Goal: Transaction & Acquisition: Book appointment/travel/reservation

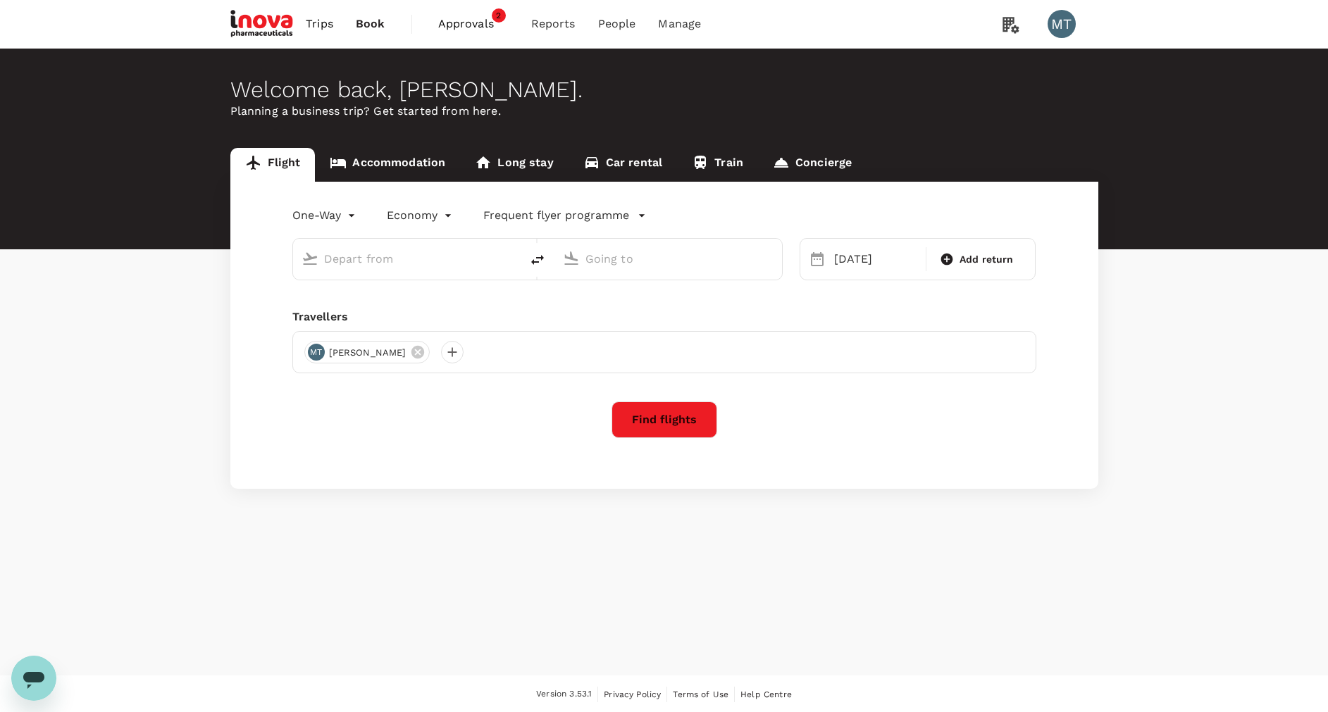
click at [437, 256] on input "text" at bounding box center [407, 259] width 167 height 22
type input "[GEOGRAPHIC_DATA], [GEOGRAPHIC_DATA] (any)"
type input "[GEOGRAPHIC_DATA] Intl (KNO)"
type input "Padang, Indonesia (any)"
type input "Kuala Namu Intl (KNO)"
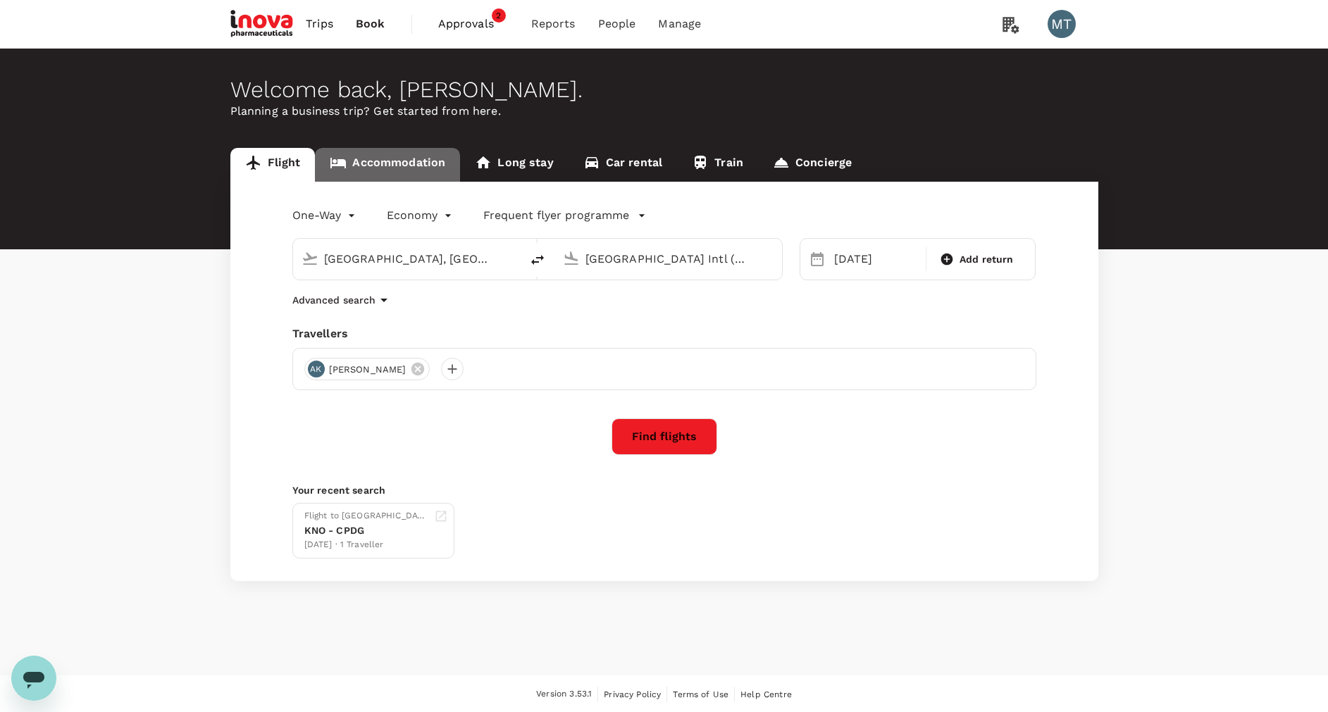
click at [393, 169] on link "Accommodation" at bounding box center [387, 165] width 145 height 34
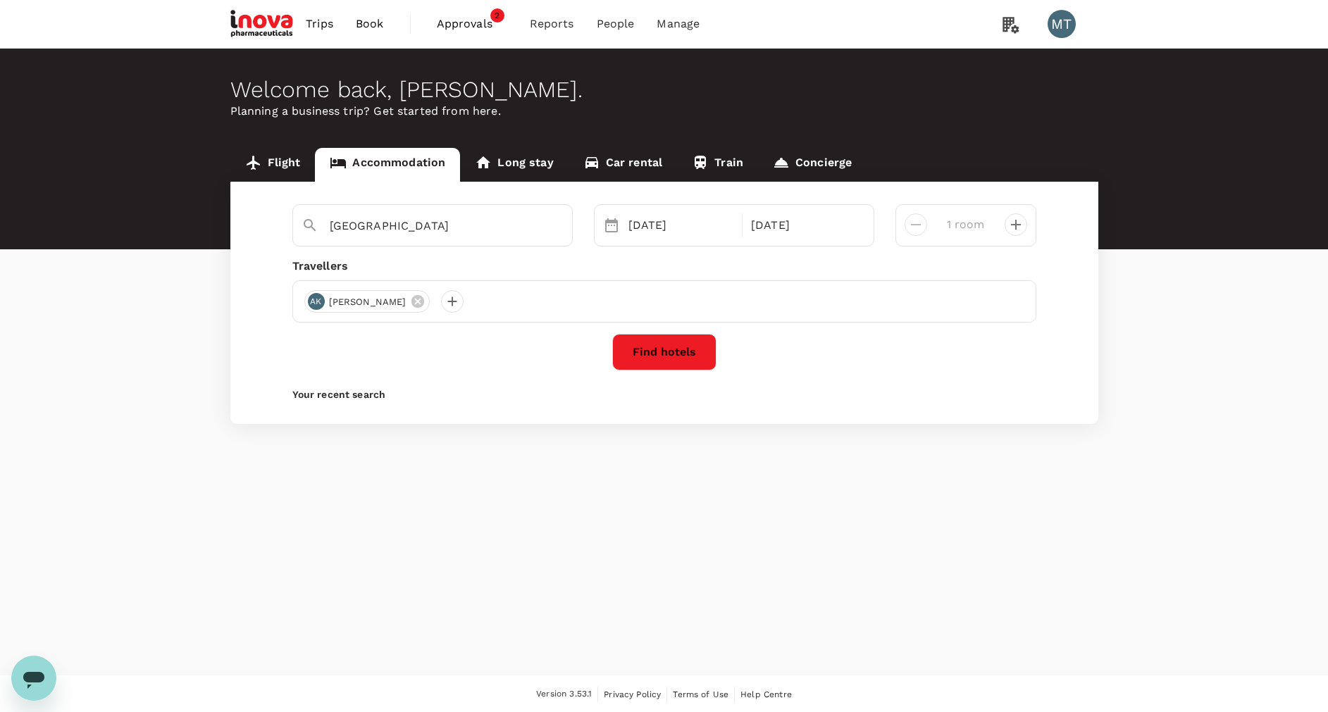
click at [694, 347] on button "Find hotels" at bounding box center [664, 352] width 104 height 37
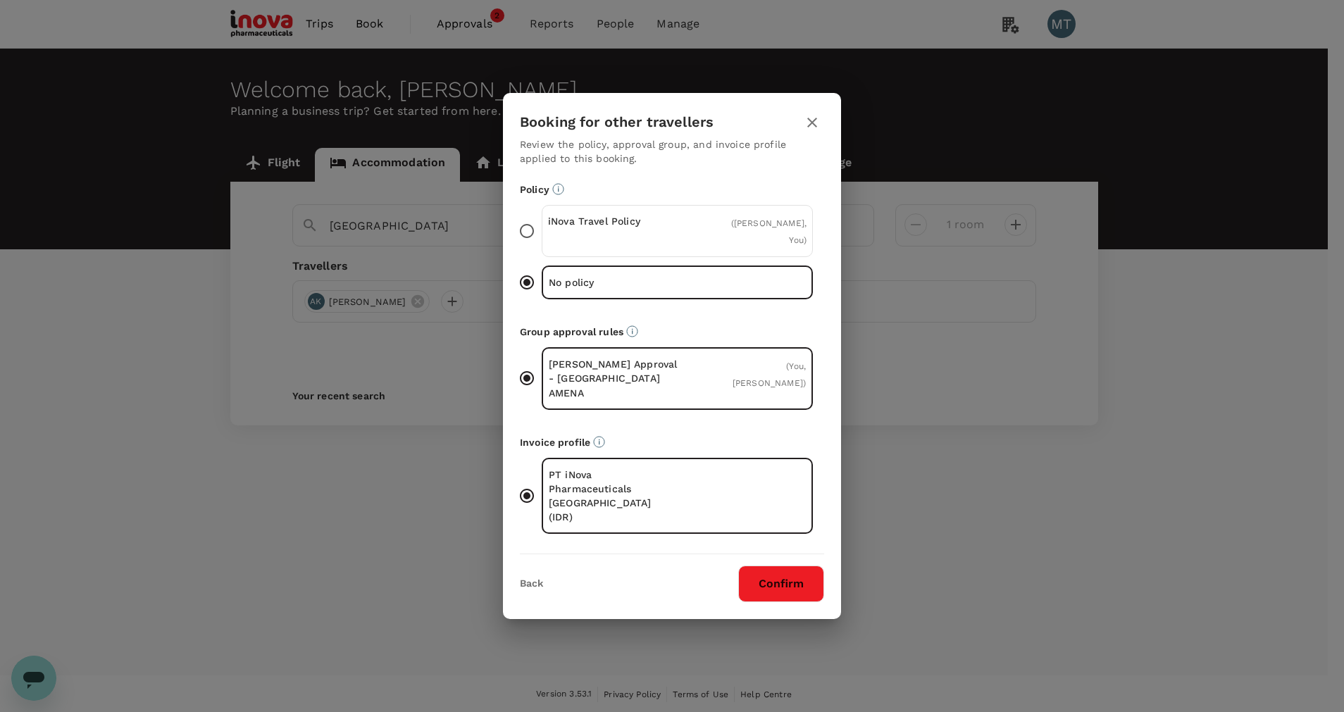
click at [663, 248] on div "iNova Travel Policy" at bounding box center [613, 231] width 130 height 34
click at [542, 246] on input "iNova Travel Policy ( Ardy Priam Kusuma, You )" at bounding box center [527, 231] width 30 height 30
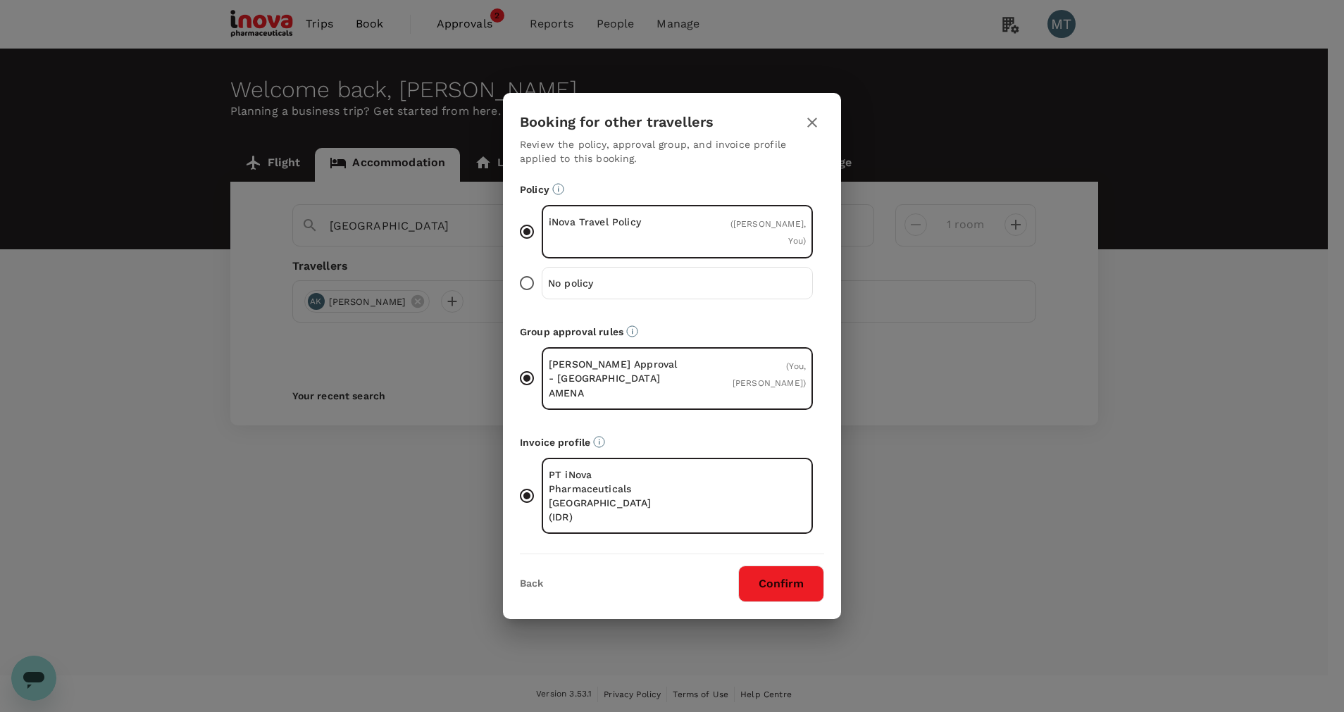
click at [798, 566] on button "Confirm" at bounding box center [781, 584] width 86 height 37
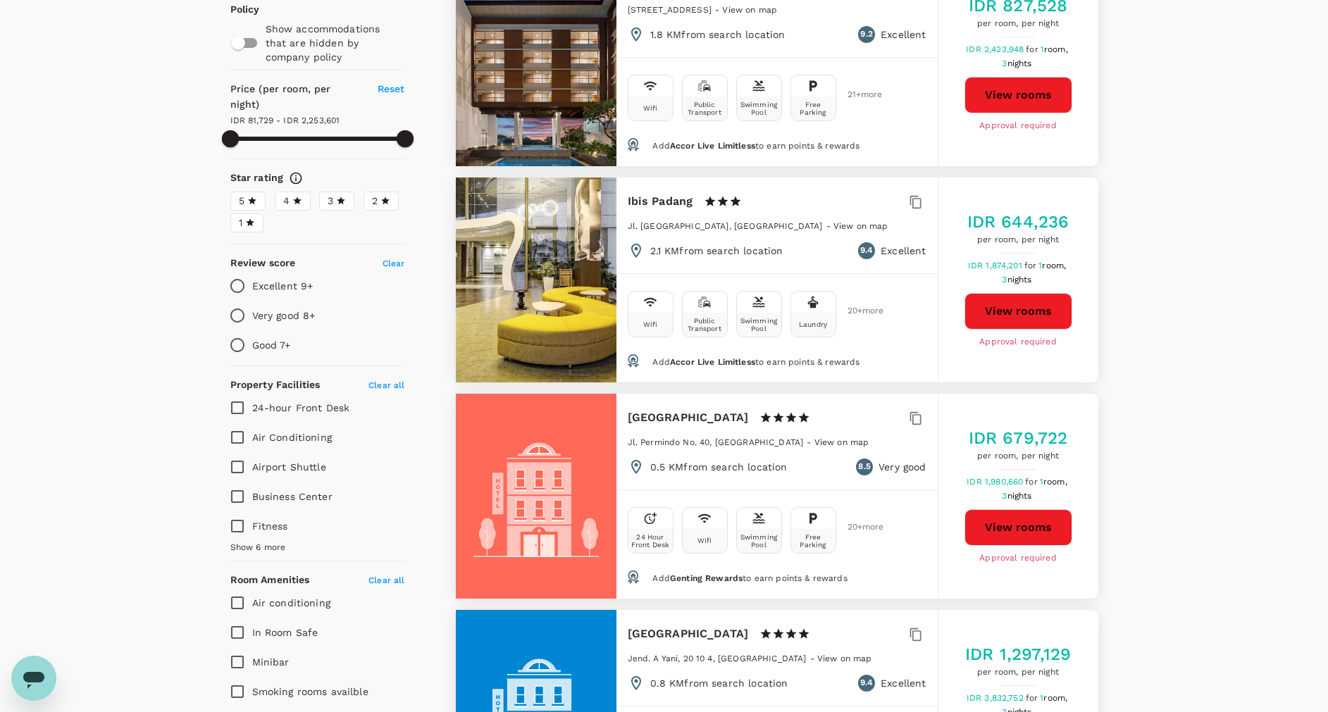
scroll to position [211, 0]
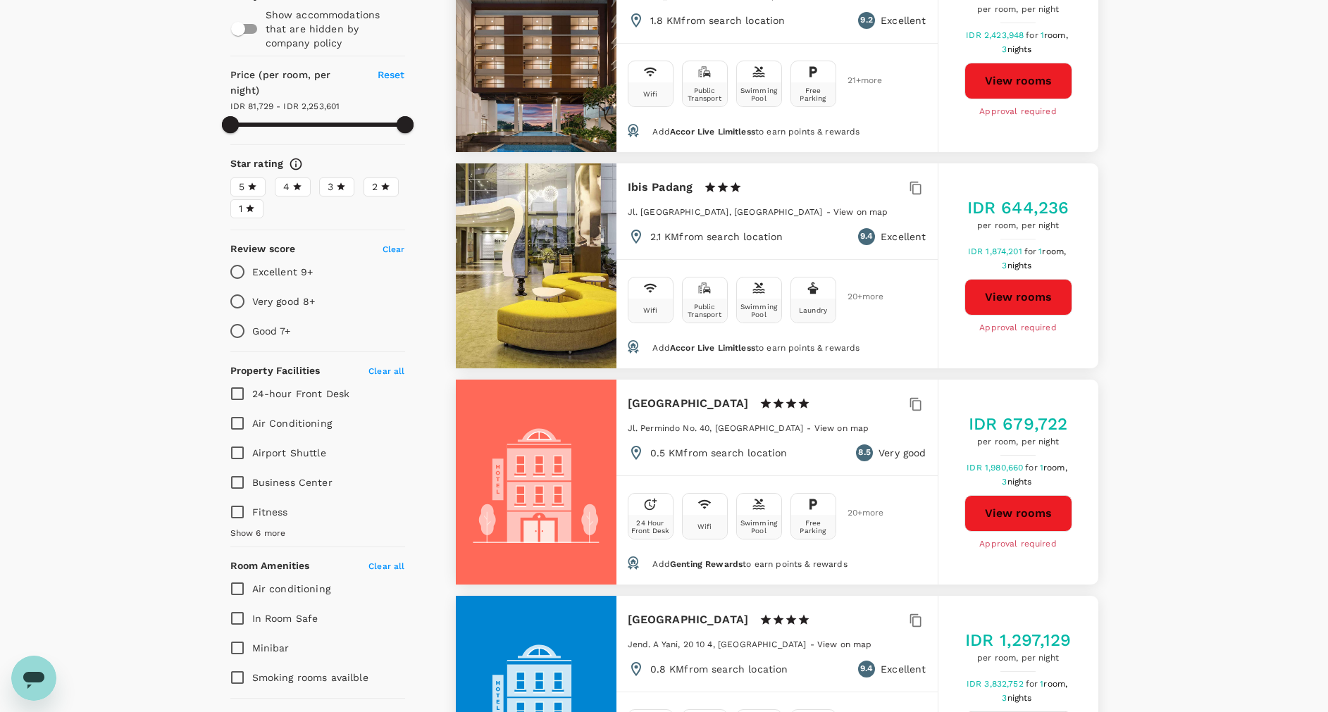
click at [1012, 509] on button "View rooms" at bounding box center [1018, 513] width 108 height 37
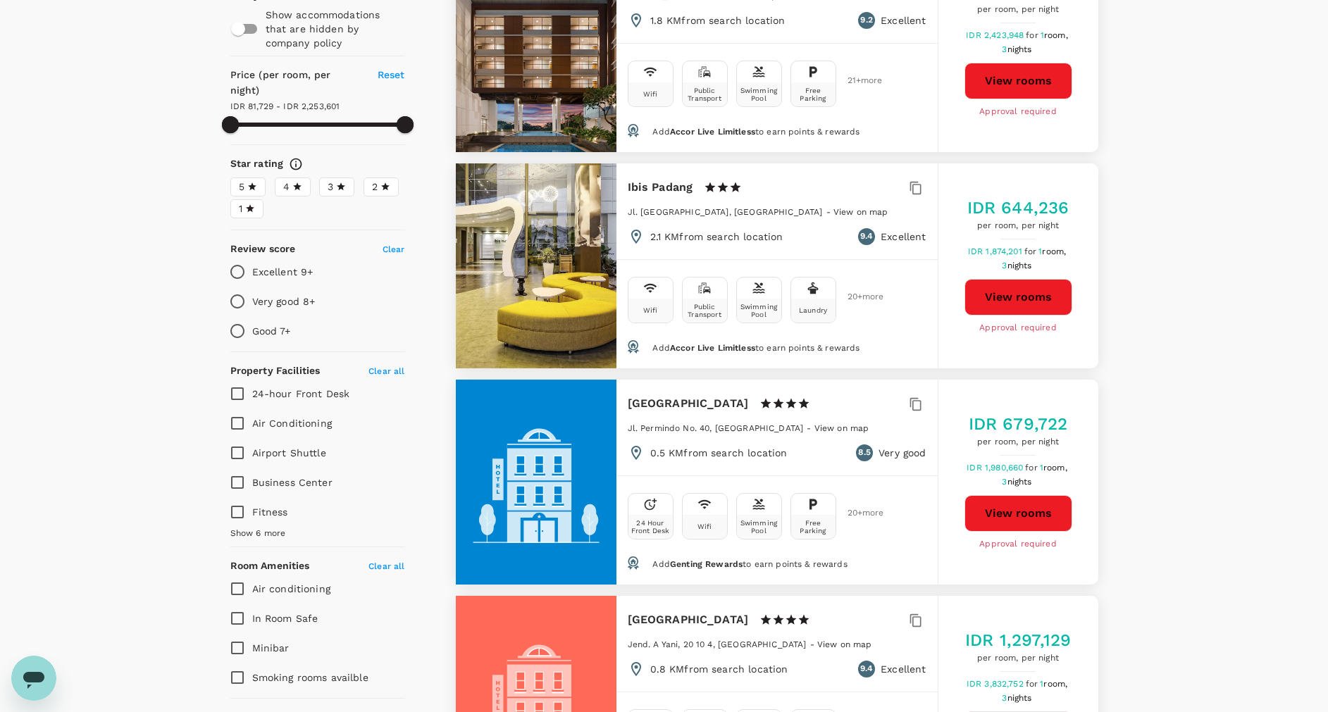
type input "2253600.7"
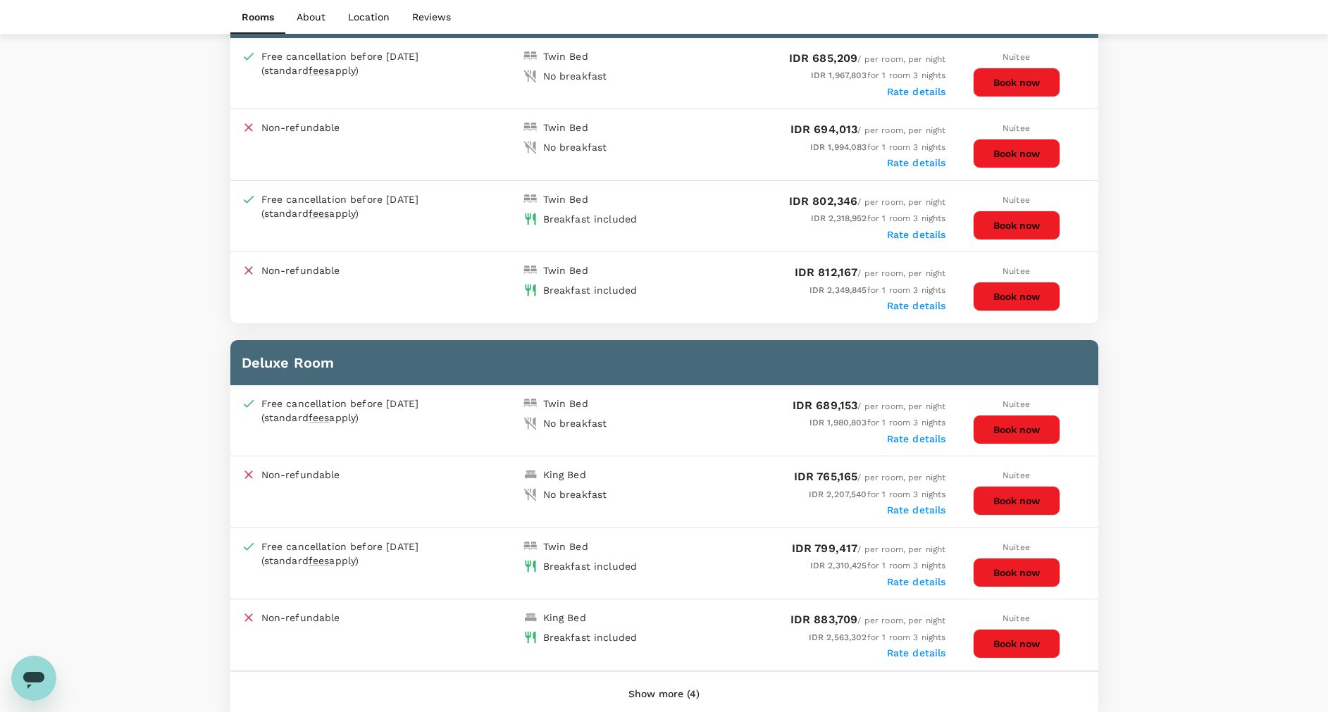
scroll to position [740, 0]
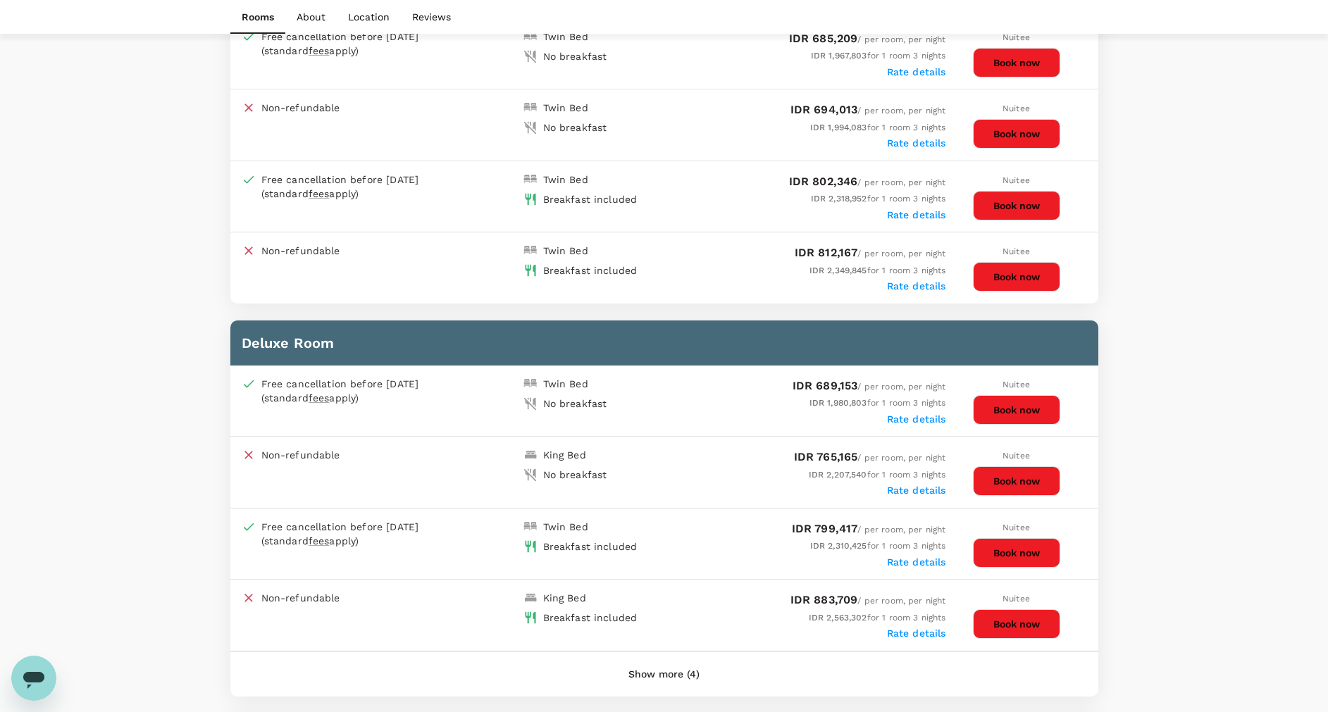
click at [692, 674] on button "Show more (4)" at bounding box center [664, 675] width 111 height 34
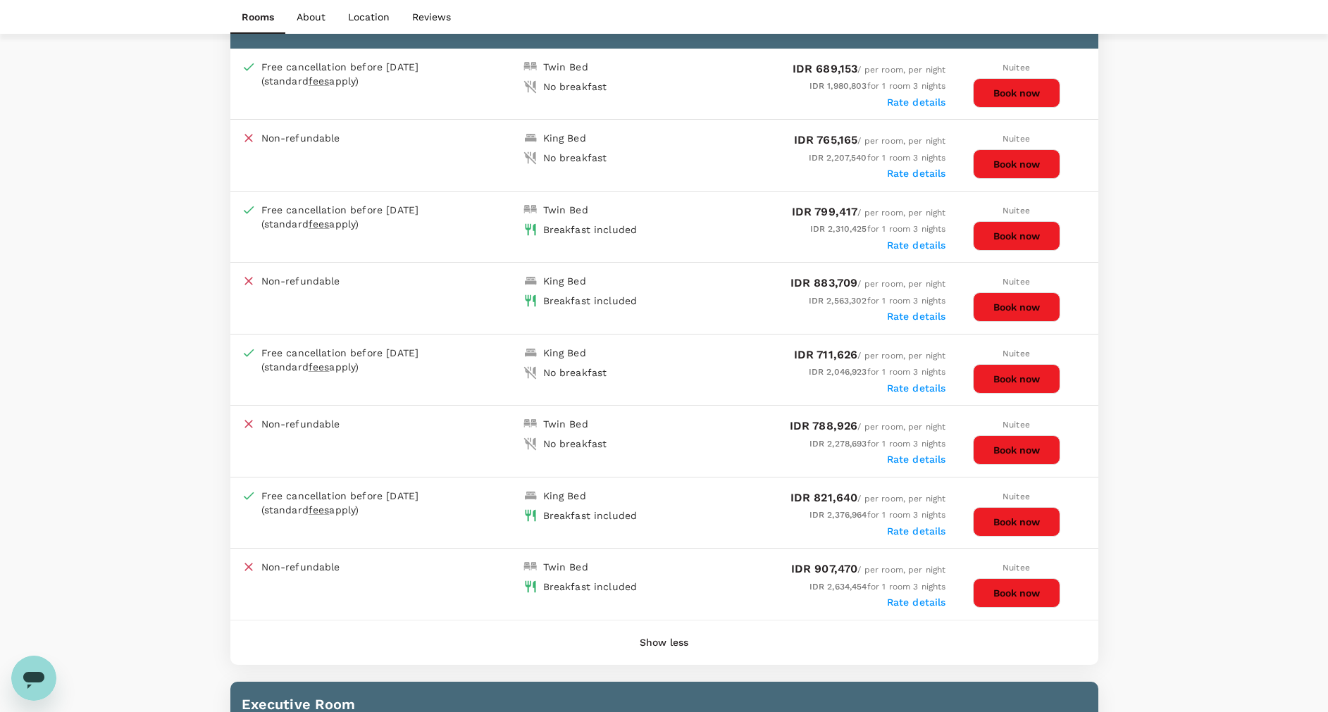
scroll to position [1162, 0]
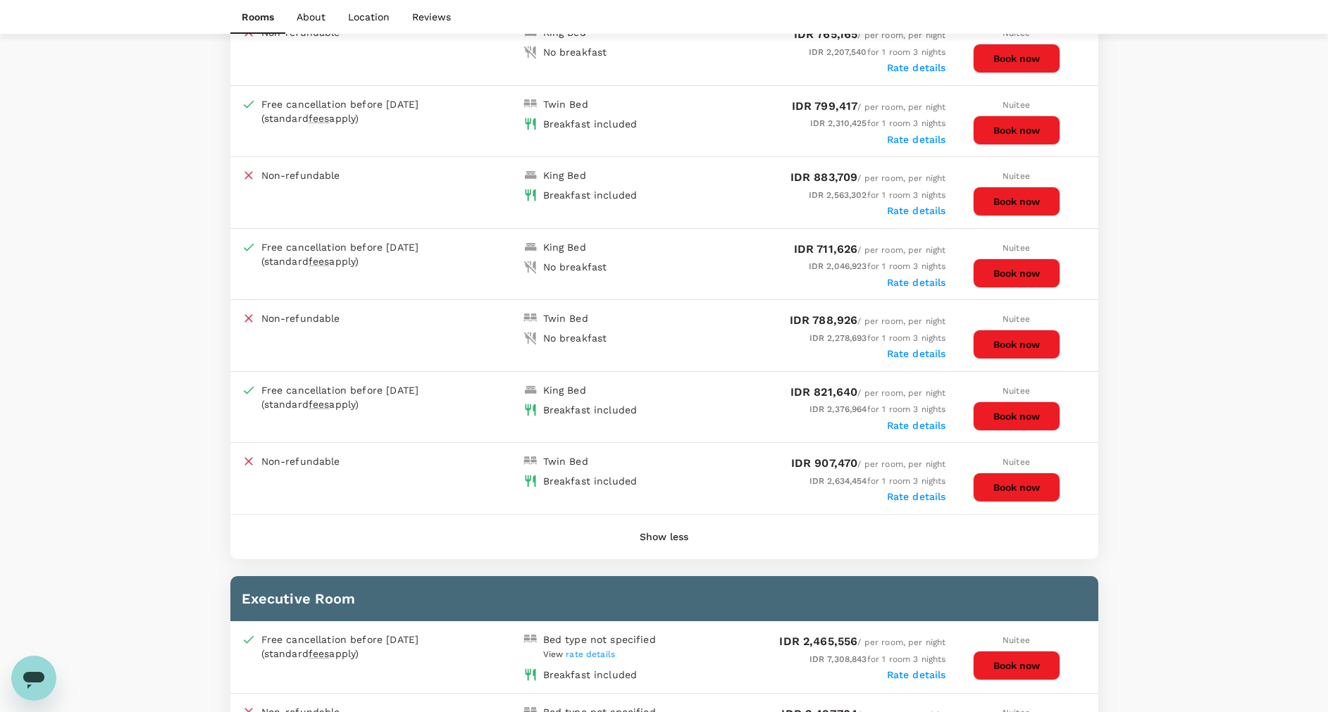
click at [1012, 409] on button "Book now" at bounding box center [1016, 417] width 87 height 30
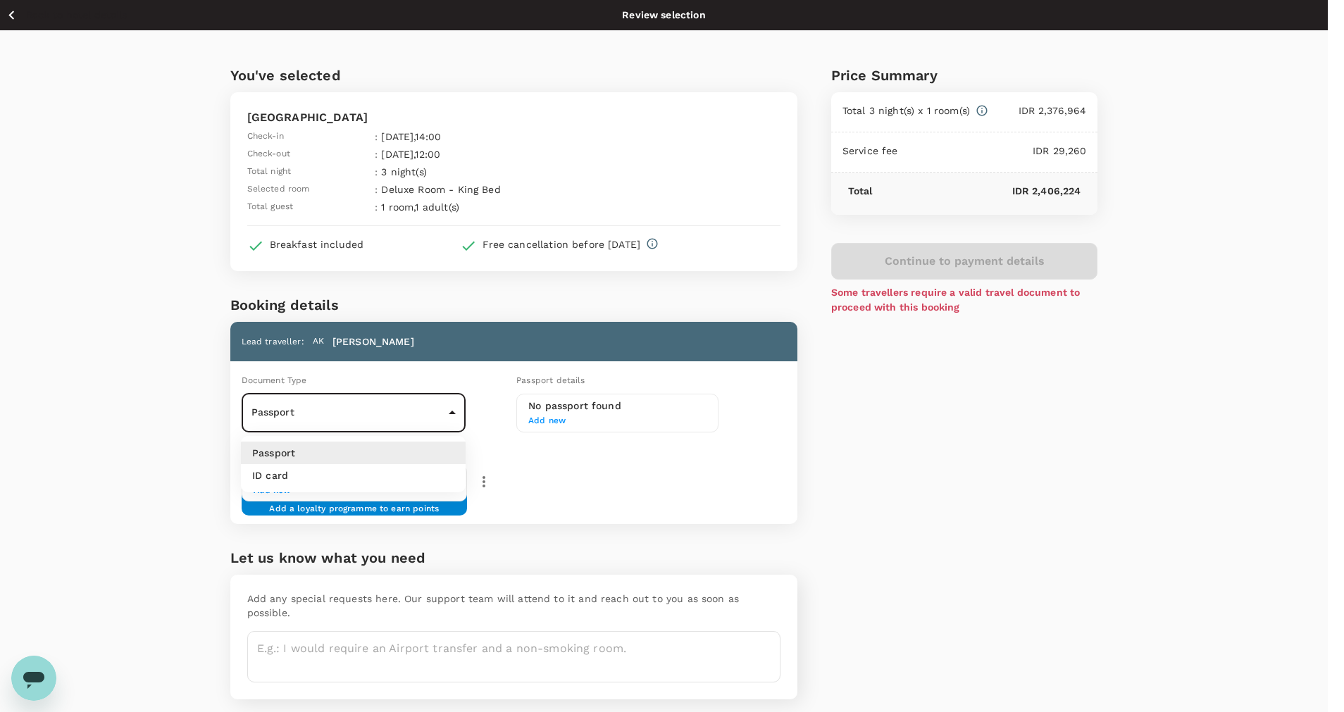
click at [450, 413] on body "Back to hotel details Review selection You've selected Rocky Plaza Hotel Padang…" at bounding box center [672, 380] width 1344 height 760
click at [409, 473] on li "ID card" at bounding box center [353, 475] width 225 height 23
type input "Id card"
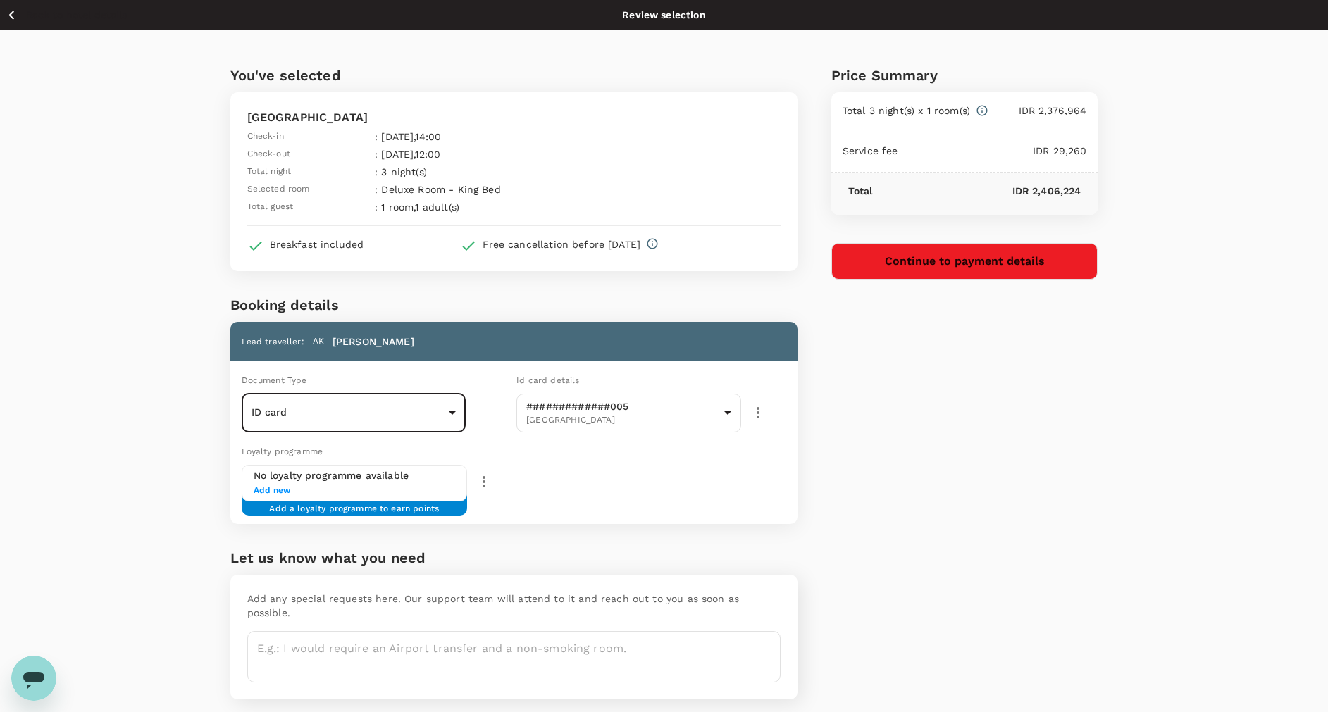
click at [922, 256] on button "Continue to payment details" at bounding box center [964, 261] width 267 height 37
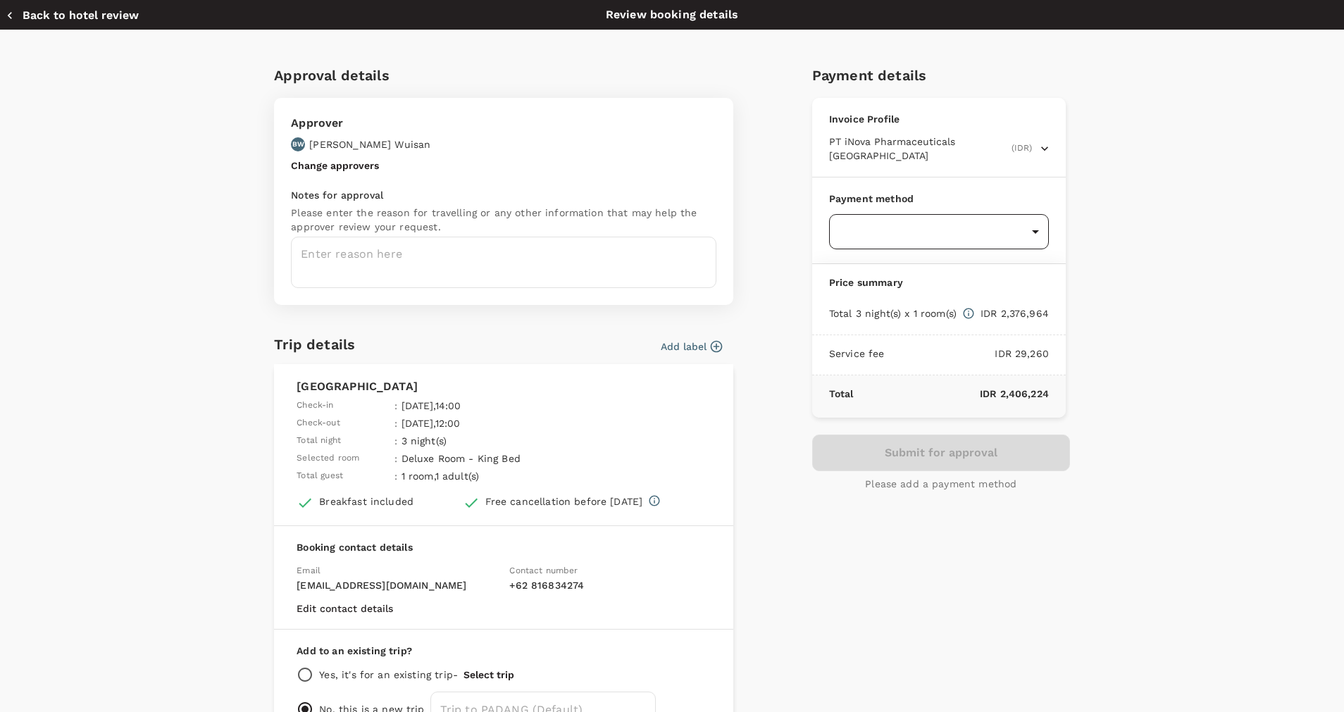
click at [936, 225] on body "Back to hotel details Review selection You've selected Rocky Plaza Hotel Padang…" at bounding box center [672, 380] width 1344 height 760
click at [912, 304] on span "Balance : SGD 39,991.71" at bounding box center [880, 305] width 97 height 10
type input "9d87fe9b-f599-4813-91a8-6354e0e2f257"
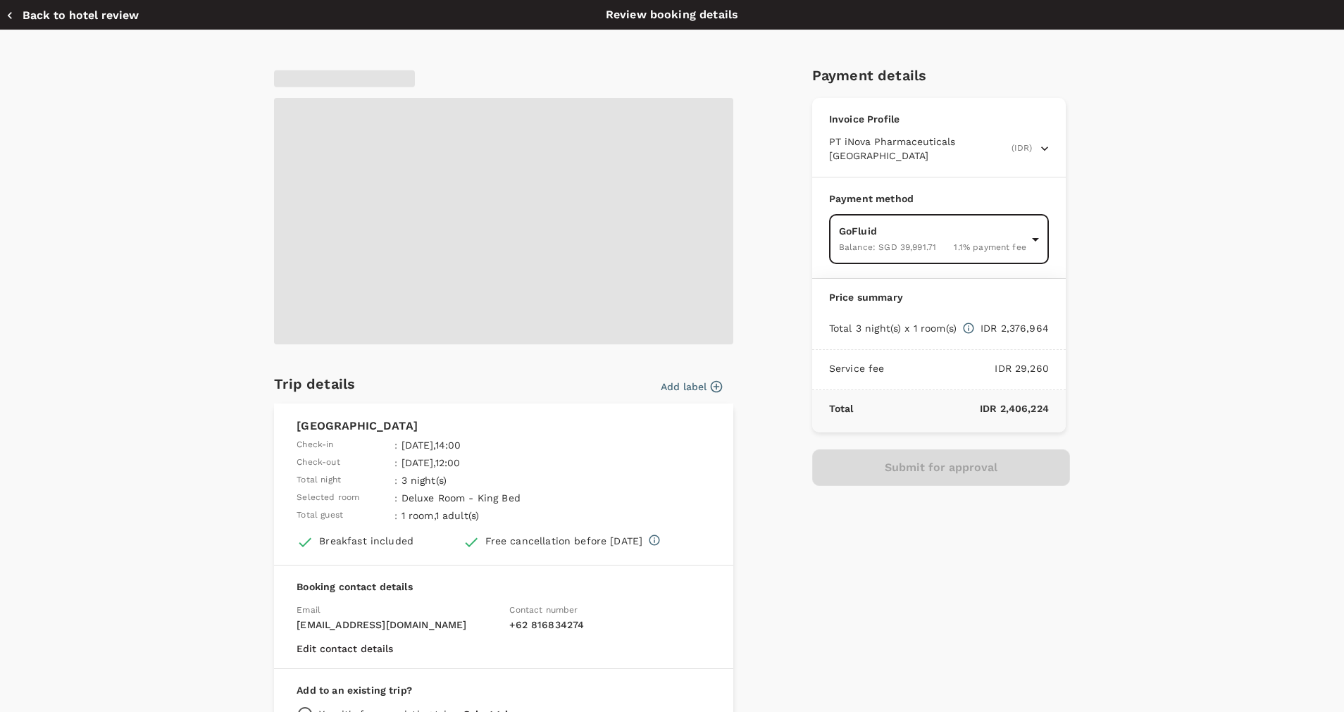
click at [428, 250] on span at bounding box center [503, 221] width 459 height 247
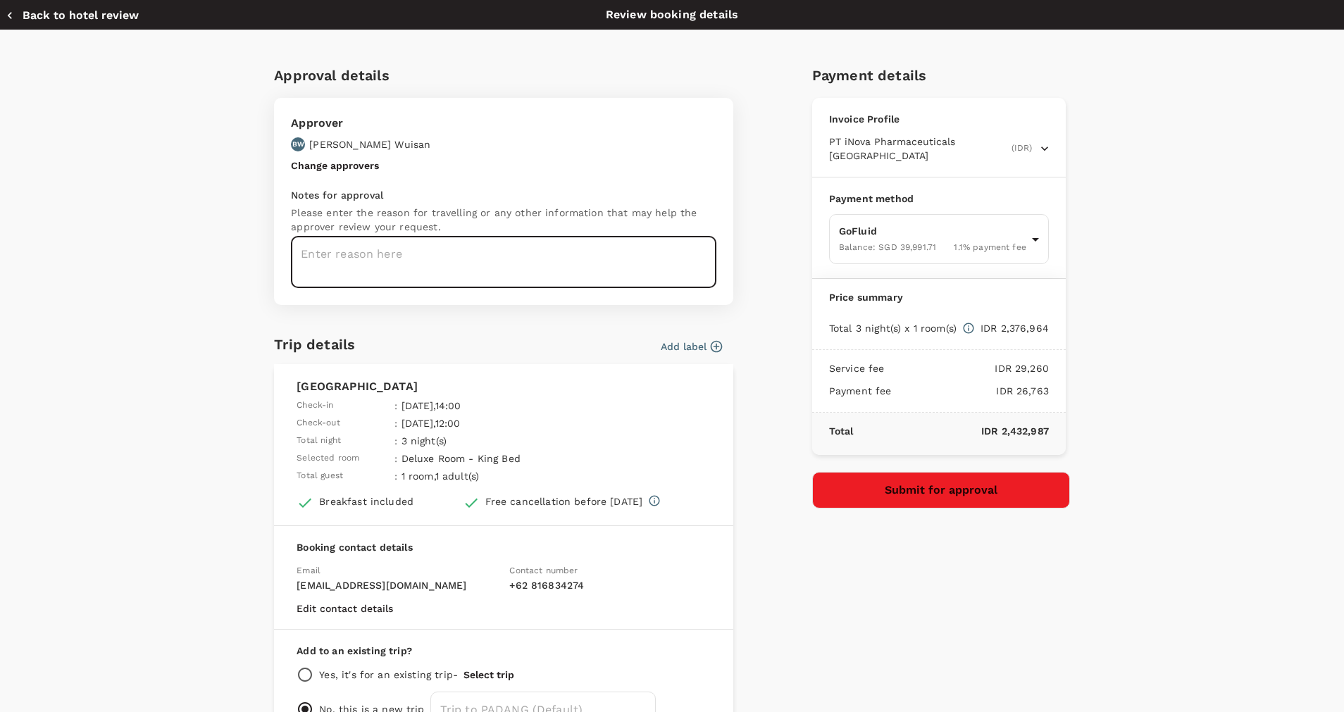
click at [430, 250] on textarea at bounding box center [504, 262] width 426 height 51
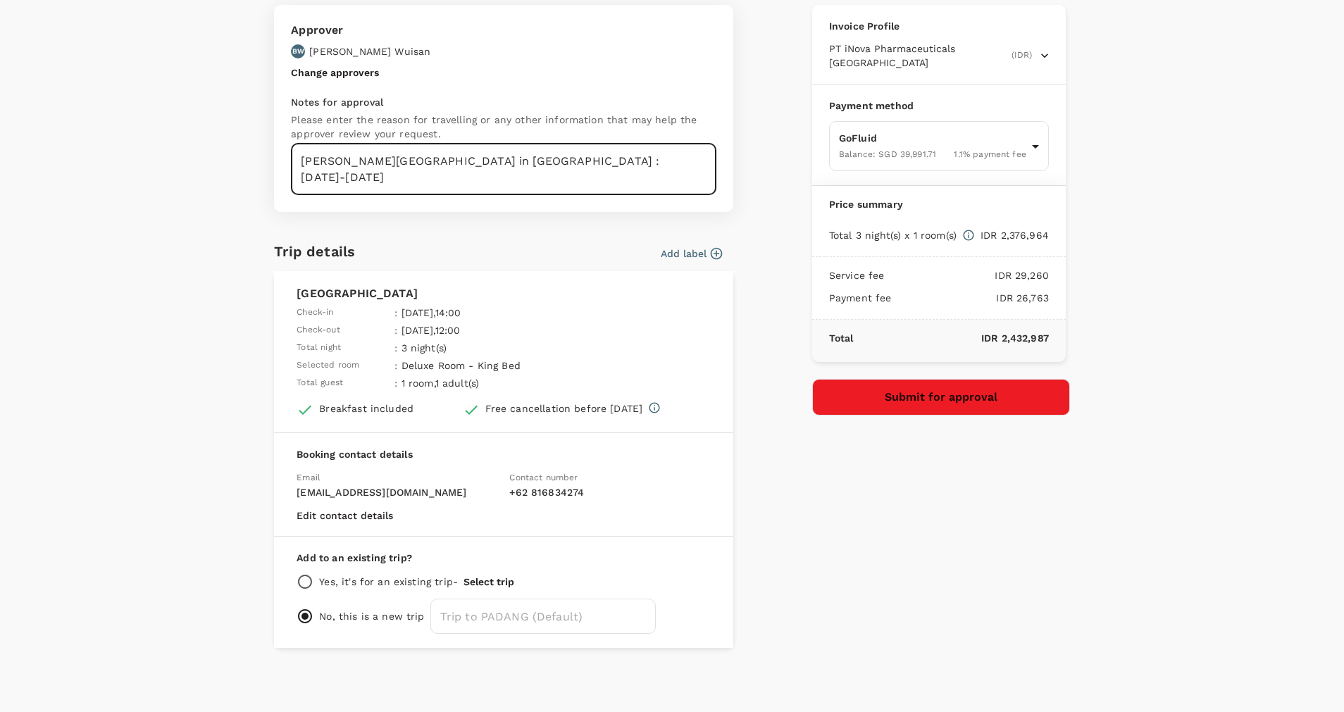
type textarea "Ardy Hotel in Padang : 13-16 October 2025"
click at [860, 390] on button "Submit for approval" at bounding box center [941, 397] width 258 height 37
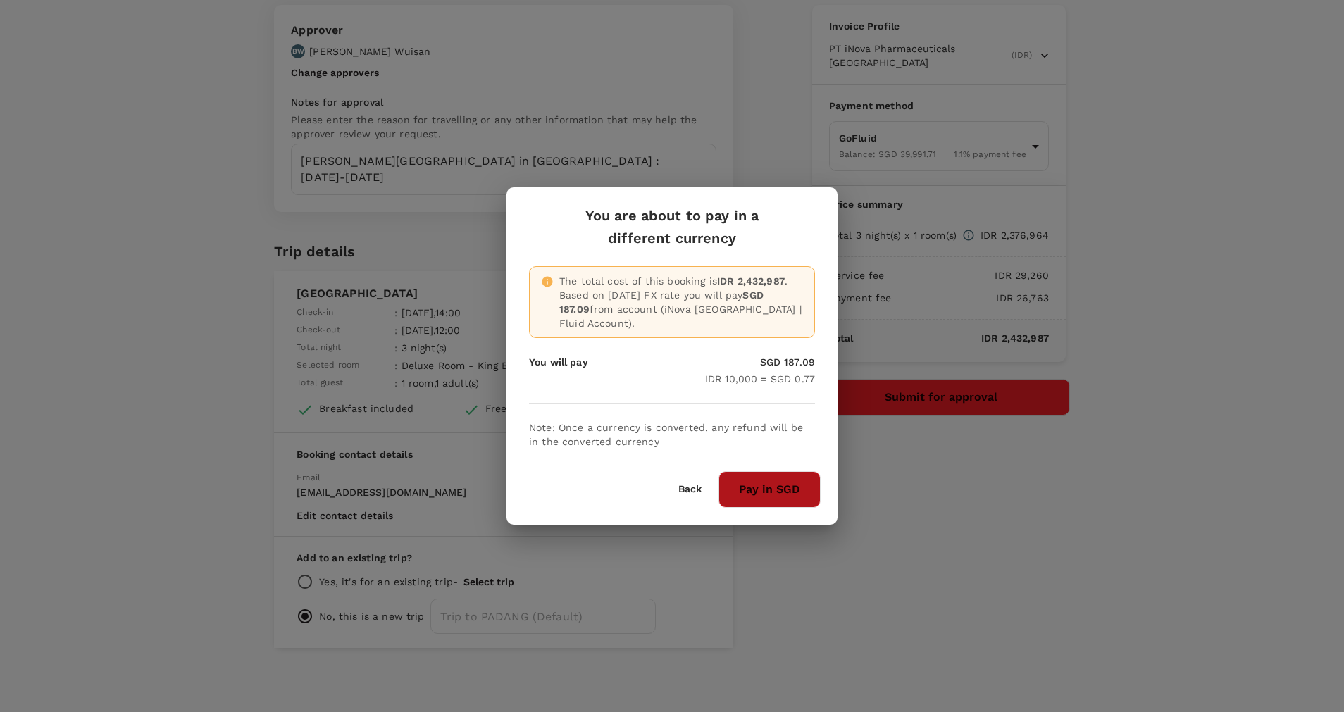
click at [789, 475] on button "Pay in SGD" at bounding box center [770, 489] width 102 height 37
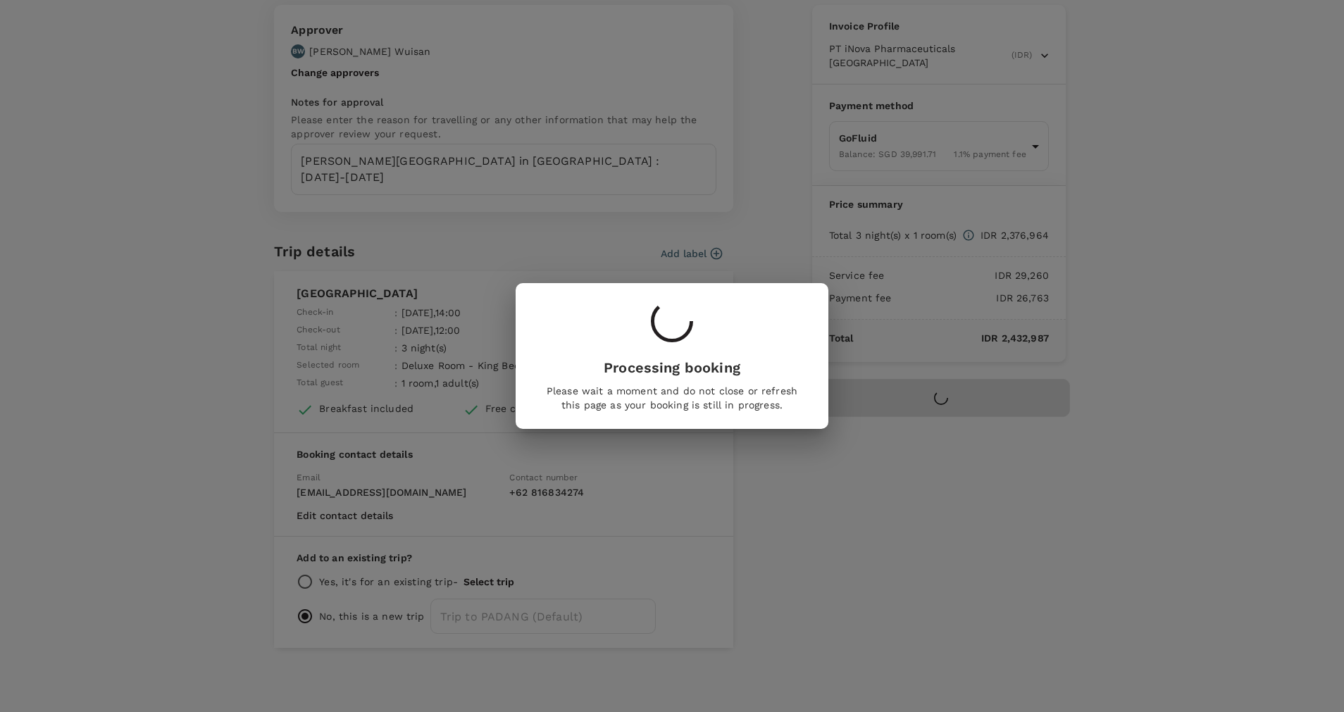
click at [1079, 619] on div "Processing booking Please wait a moment and do not close or refresh this page a…" at bounding box center [672, 356] width 1344 height 712
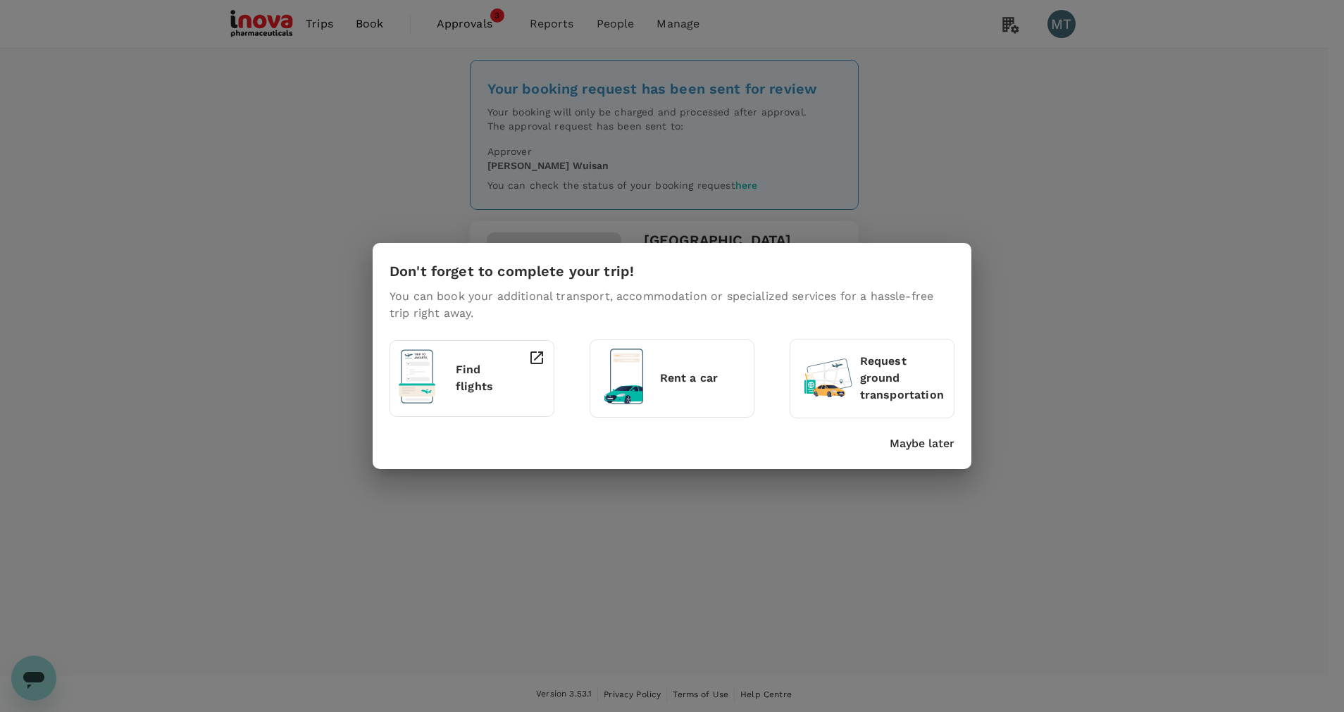
click at [922, 449] on p "Maybe later" at bounding box center [922, 443] width 65 height 17
